Goal: Information Seeking & Learning: Check status

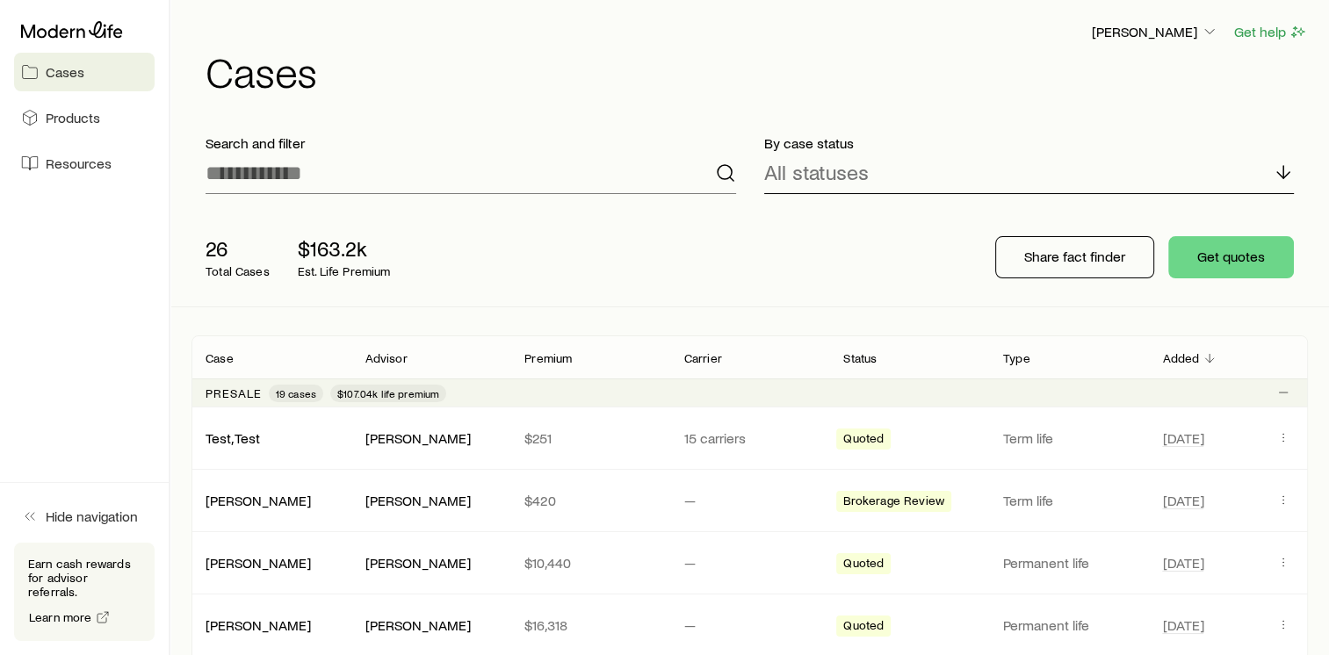
click at [784, 177] on p "All statuses" at bounding box center [816, 172] width 105 height 25
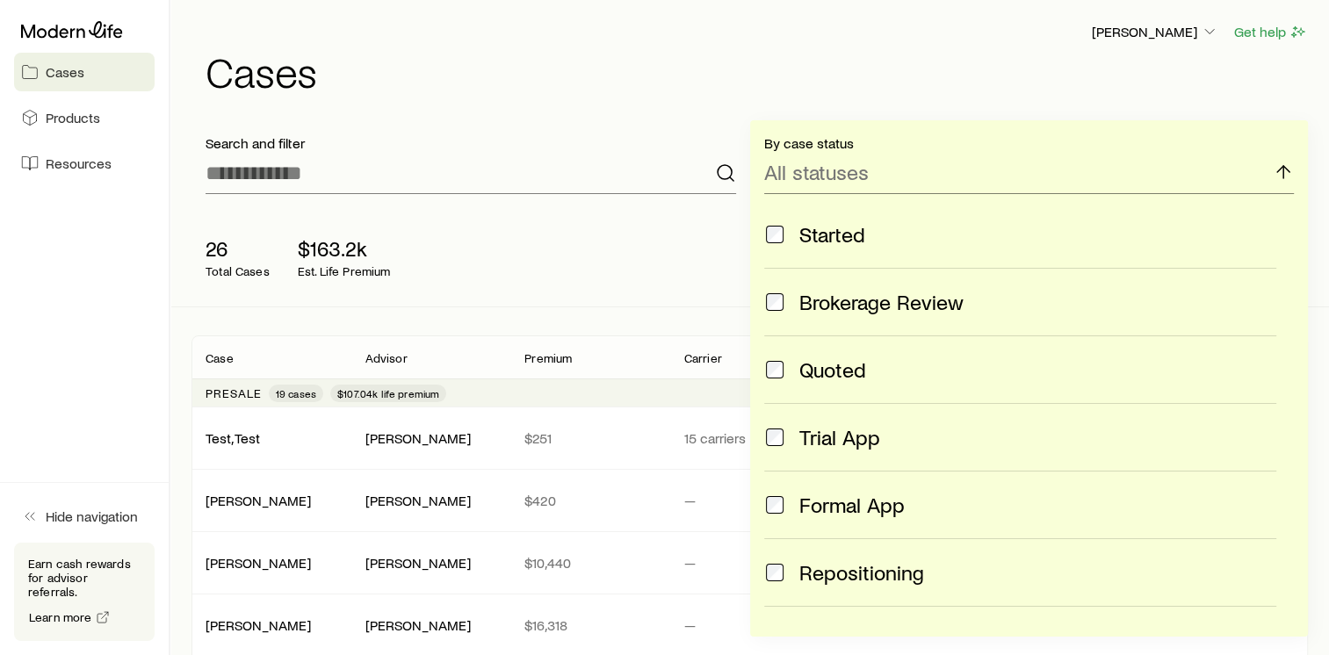
click at [541, 122] on div "Search and filter" at bounding box center [471, 164] width 559 height 88
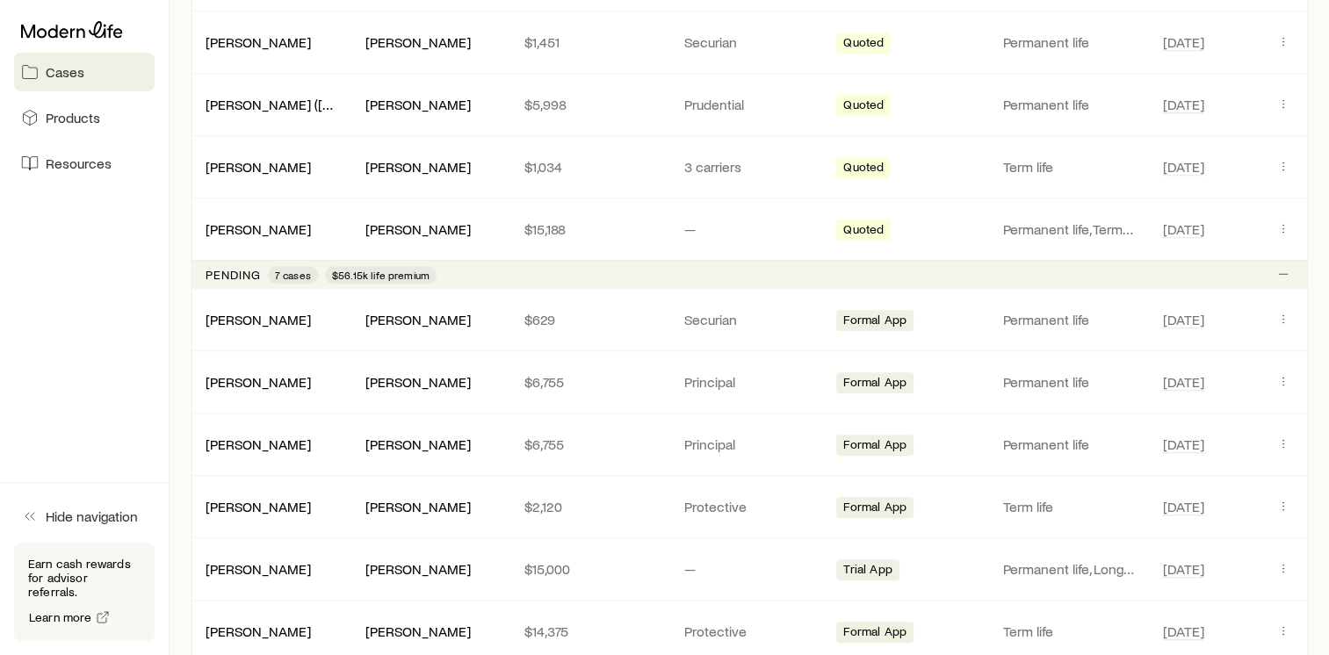
scroll to position [1550, 0]
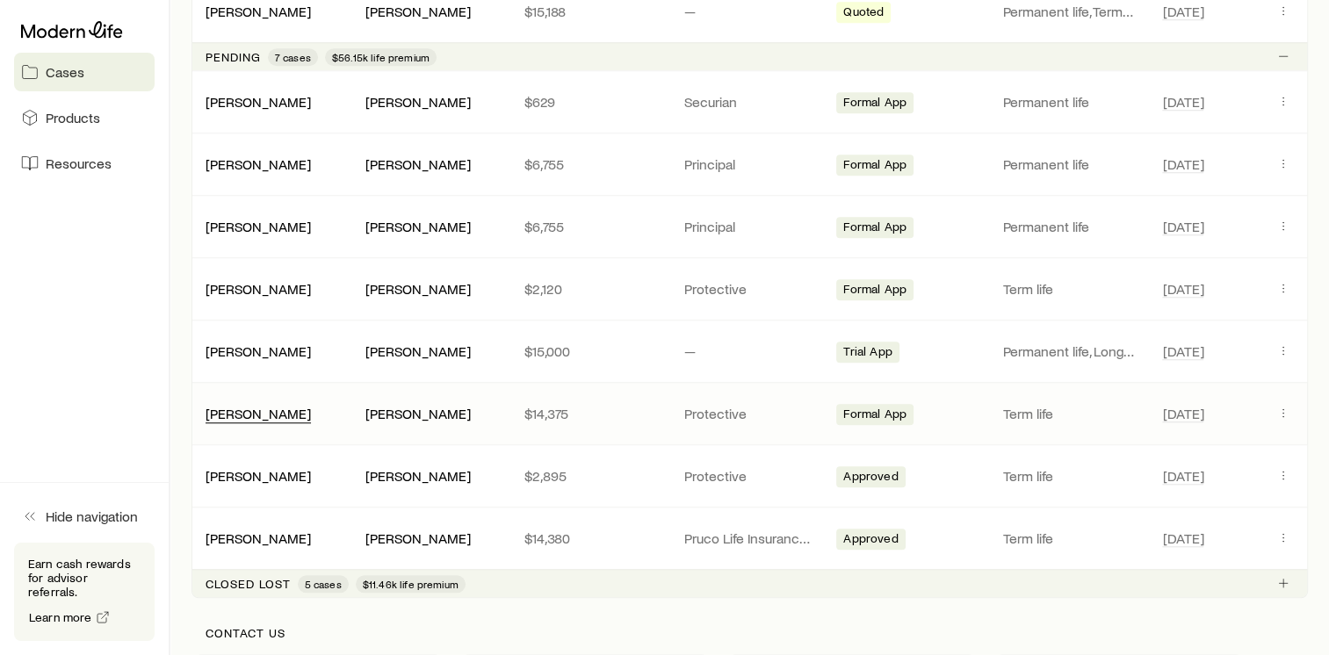
click at [251, 415] on div "[PERSON_NAME] [PERSON_NAME] $14,375 Protective Formal App Term life [DATE]" at bounding box center [750, 413] width 1117 height 61
click at [250, 404] on link "[PERSON_NAME]" at bounding box center [258, 412] width 105 height 17
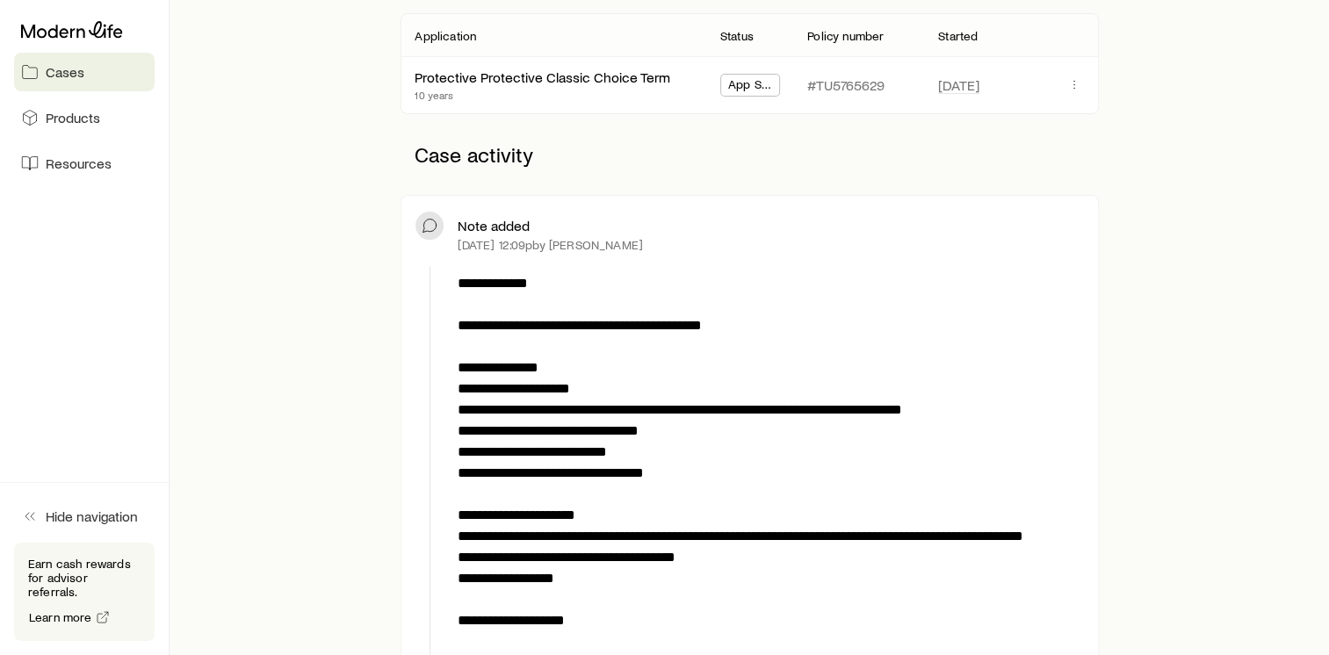
scroll to position [320, 0]
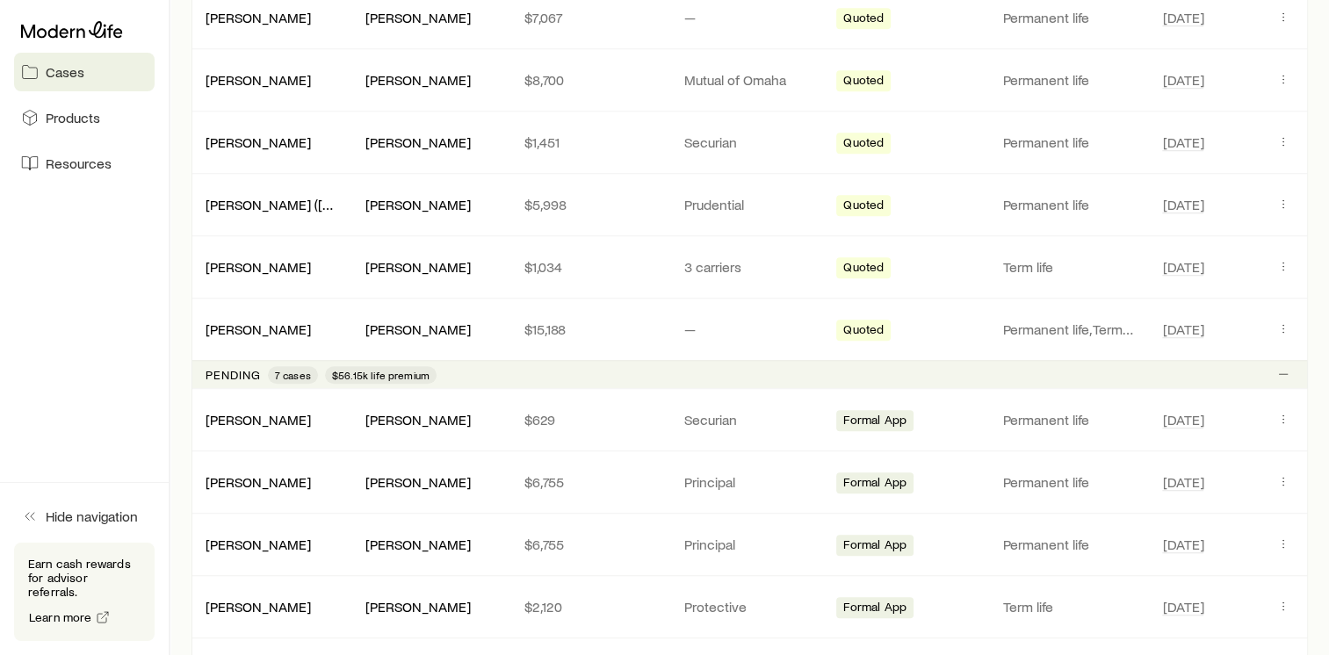
scroll to position [1233, 0]
click at [228, 472] on link "[PERSON_NAME]" at bounding box center [258, 480] width 105 height 17
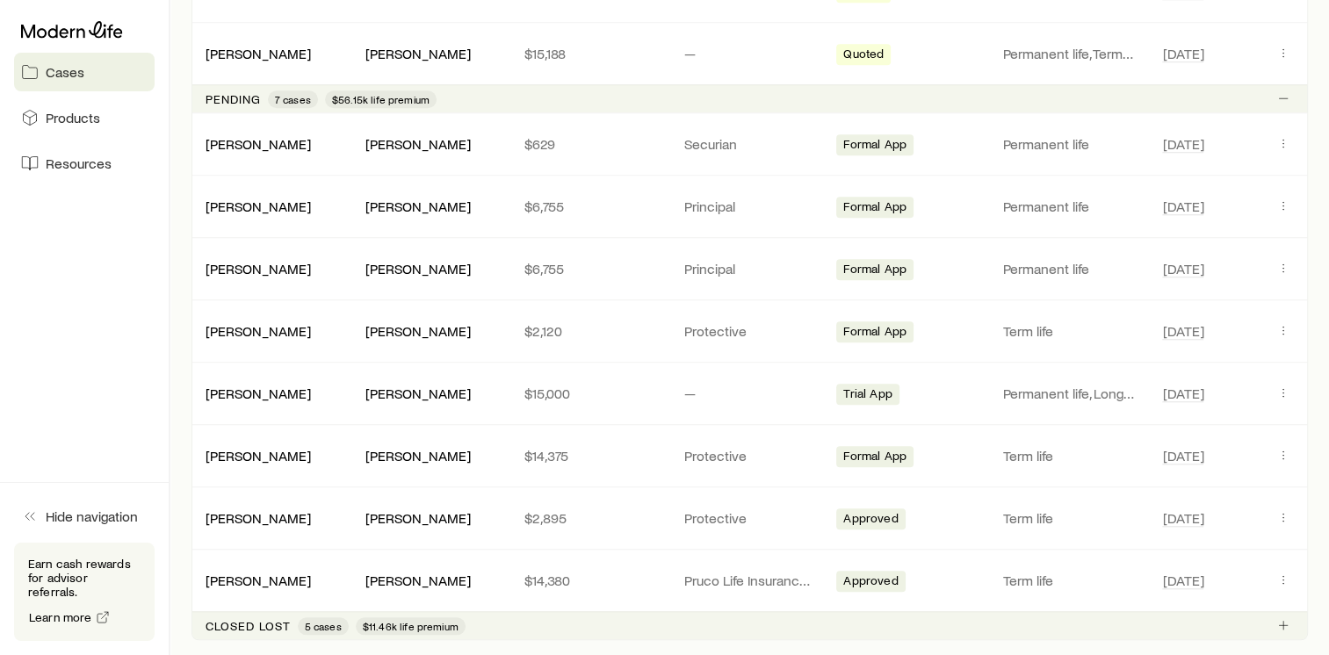
scroll to position [1508, 0]
click at [256, 326] on link "[PERSON_NAME]" at bounding box center [258, 330] width 105 height 17
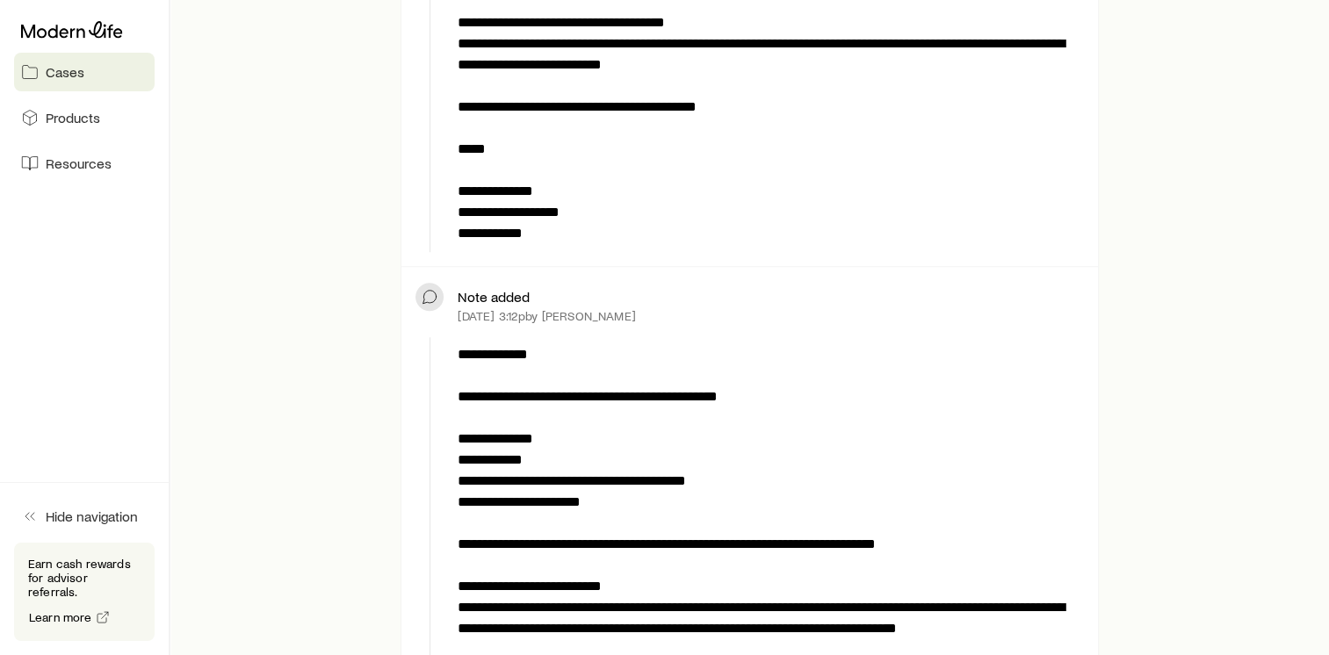
scroll to position [1560, 0]
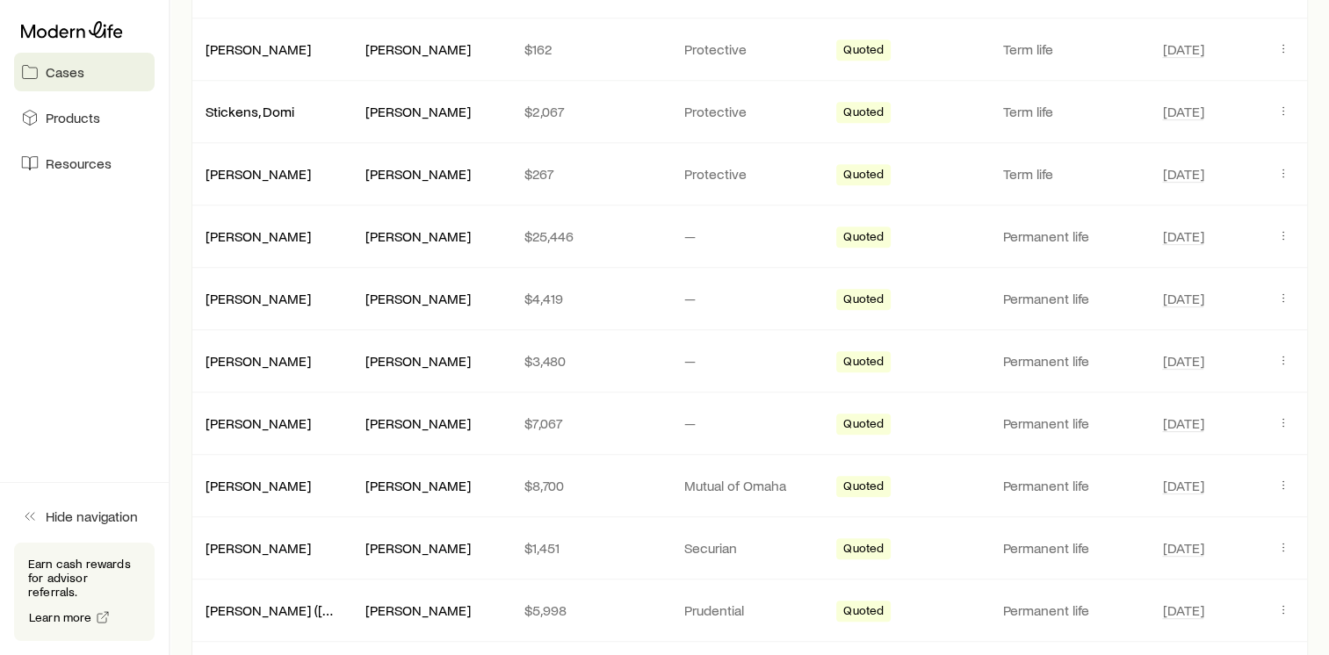
scroll to position [828, 0]
click at [231, 112] on link "Stickens, Domi" at bounding box center [250, 108] width 89 height 17
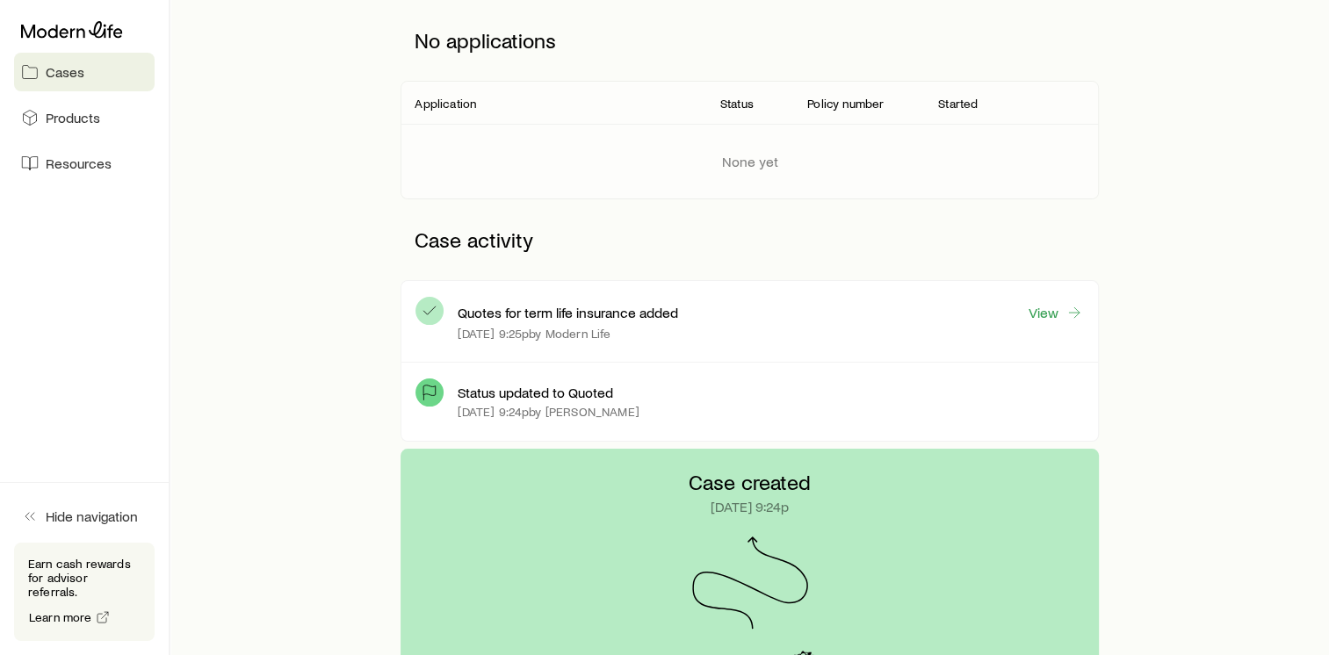
scroll to position [243, 0]
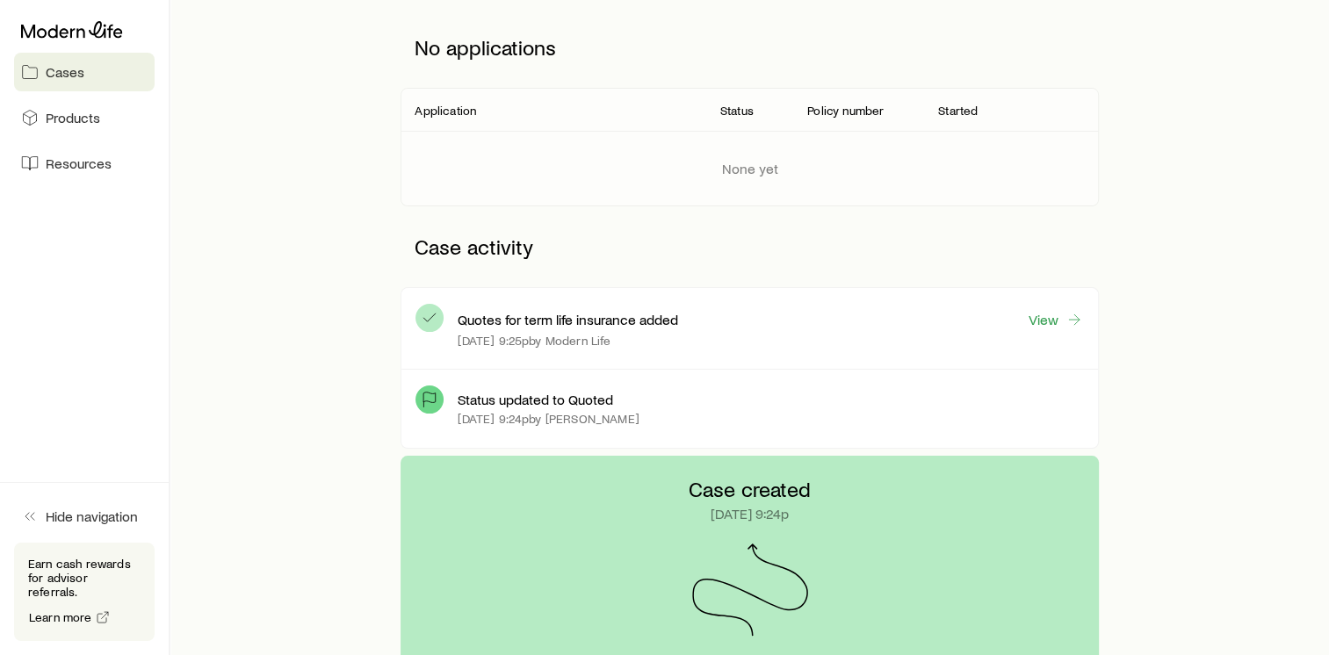
click at [706, 408] on div "Status updated to Quoted [DATE] 9:24p by [PERSON_NAME]" at bounding box center [771, 408] width 626 height 49
click at [57, 79] on span "Cases" at bounding box center [65, 72] width 39 height 18
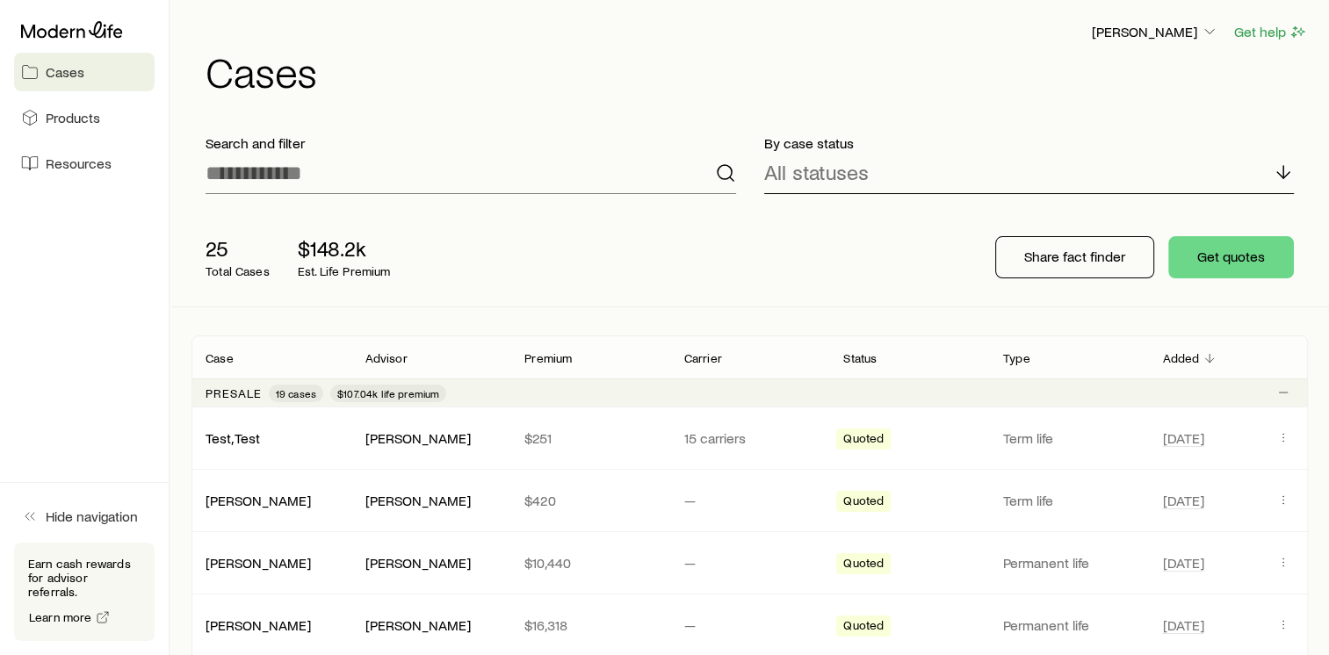
click at [820, 184] on p "All statuses" at bounding box center [816, 172] width 105 height 25
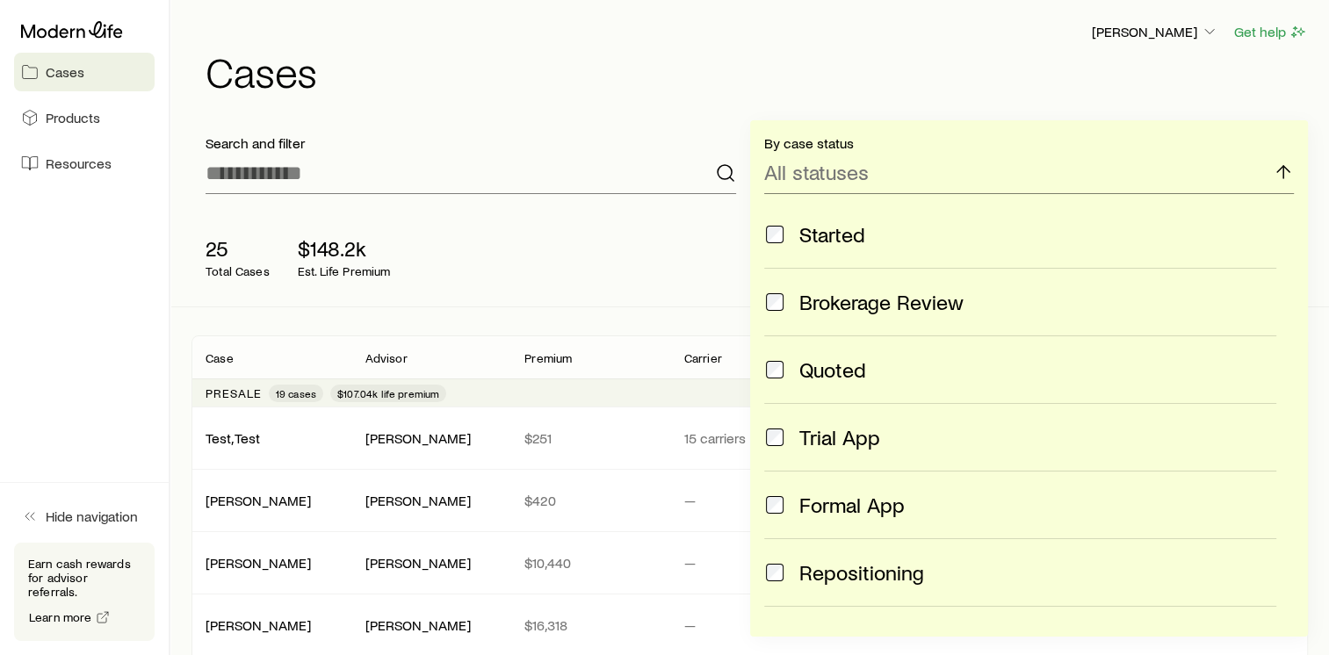
click at [604, 130] on div "Search and filter" at bounding box center [471, 164] width 559 height 88
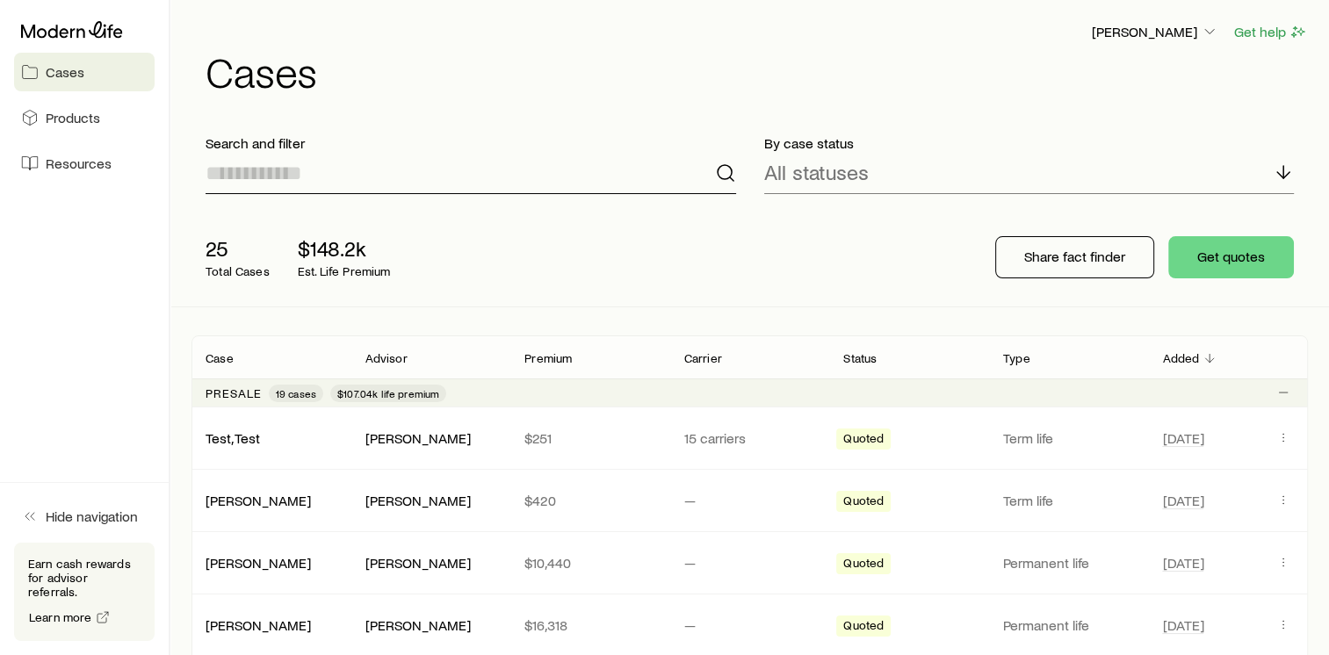
click at [272, 170] on input at bounding box center [471, 173] width 531 height 42
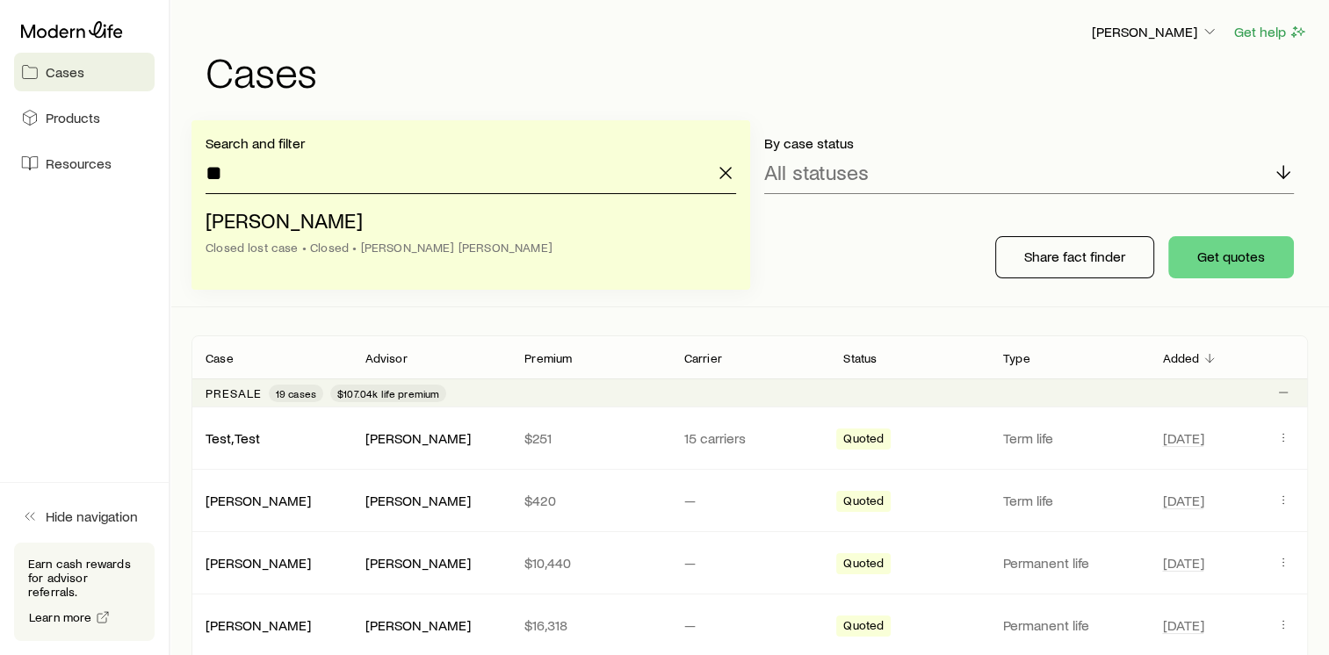
type input "*"
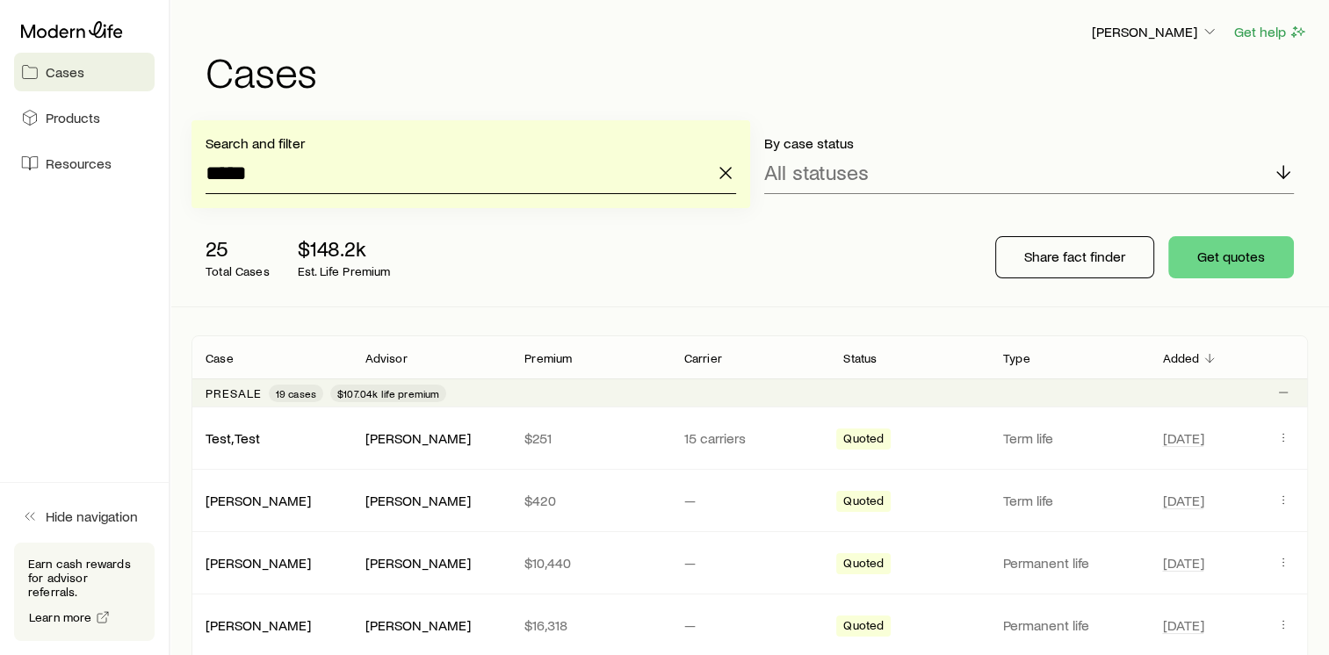
type input "*****"
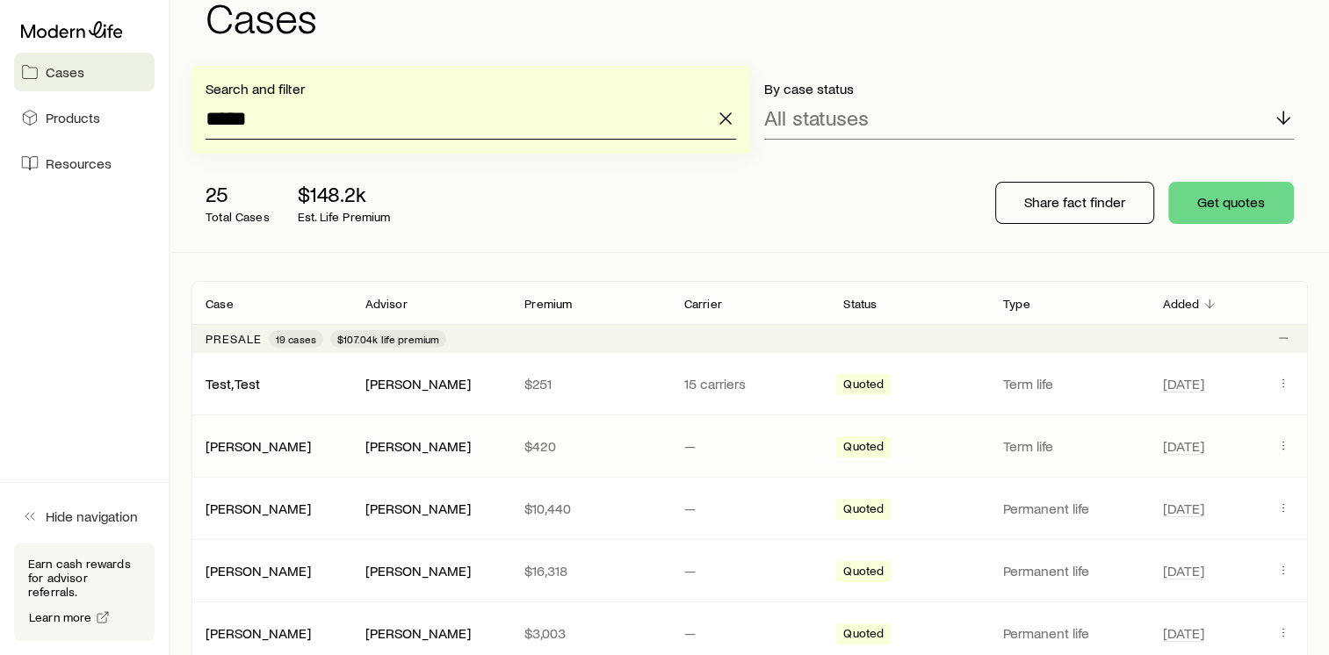
scroll to position [54, 0]
